Goal: Task Accomplishment & Management: Use online tool/utility

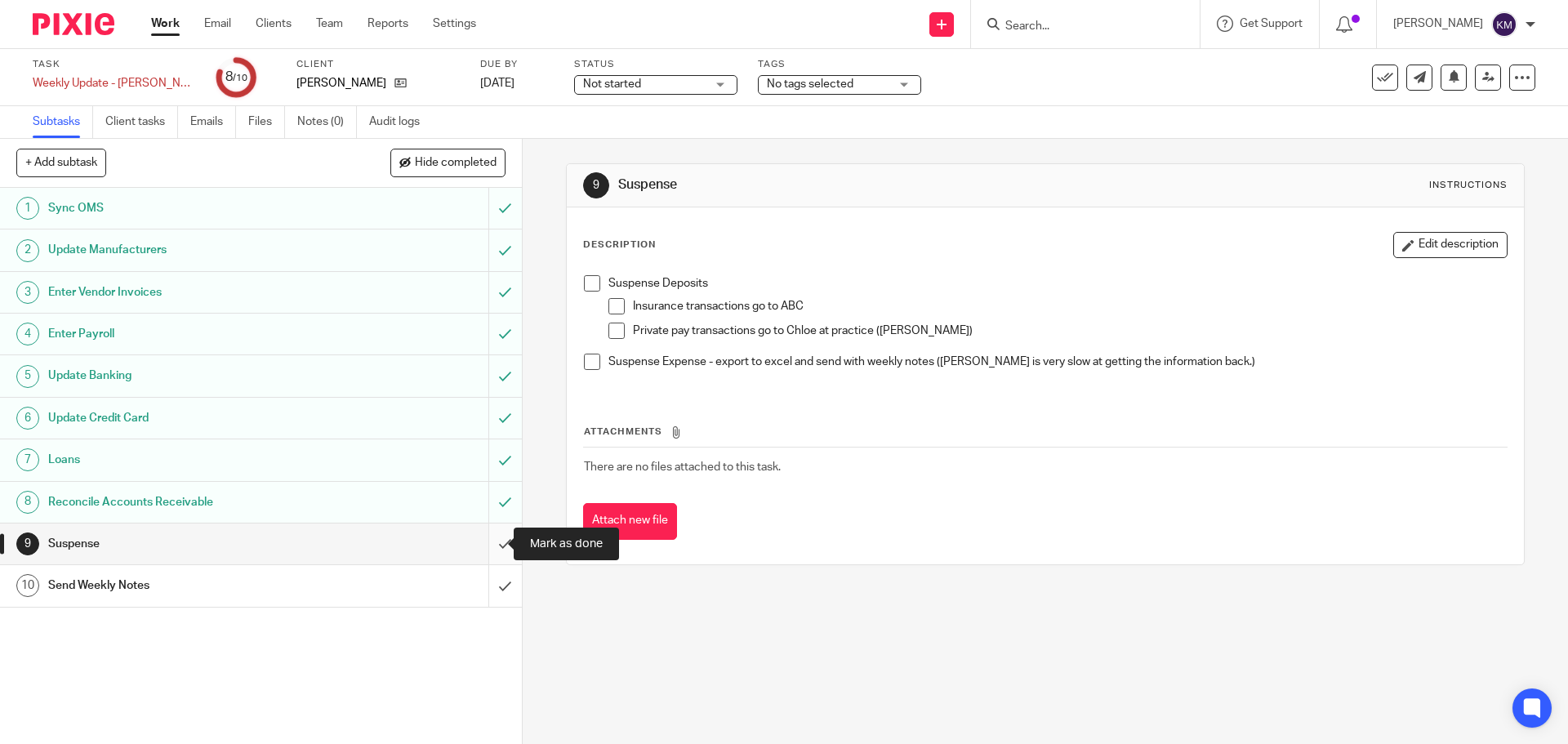
click at [494, 539] on input "submit" at bounding box center [261, 544] width 522 height 41
click at [490, 582] on input "submit" at bounding box center [261, 586] width 522 height 41
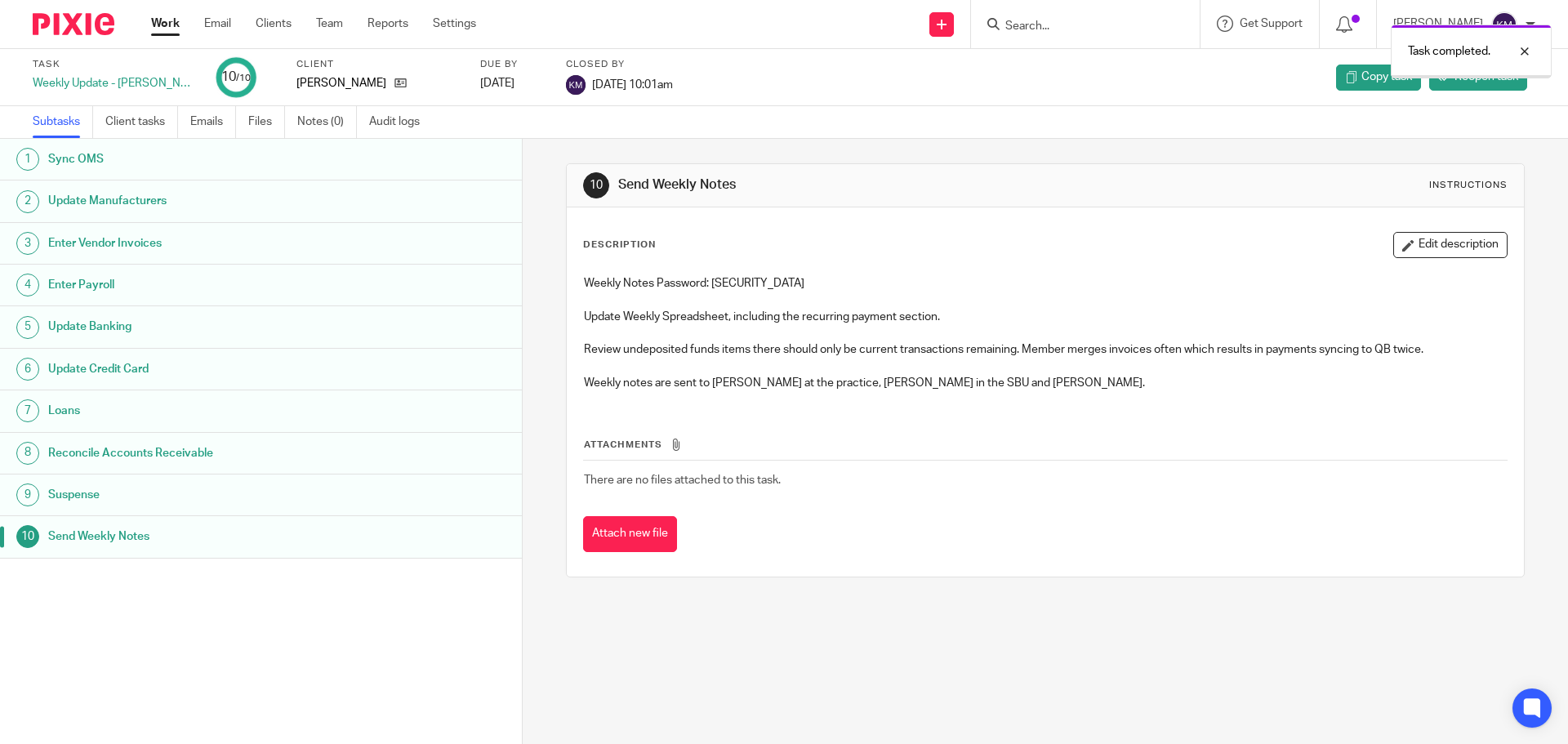
click at [165, 18] on link "Work" at bounding box center [165, 23] width 28 height 16
